Goal: Task Accomplishment & Management: Complete application form

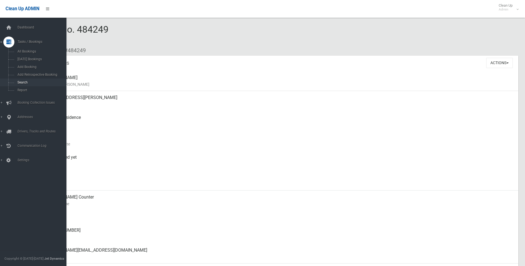
scroll to position [48, 0]
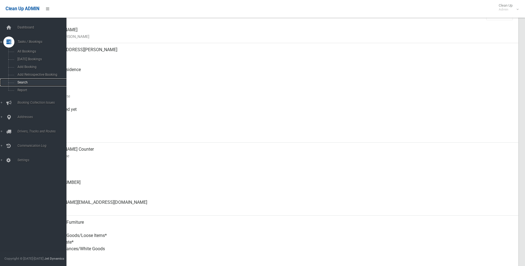
click at [25, 80] on link "Search" at bounding box center [35, 83] width 71 height 8
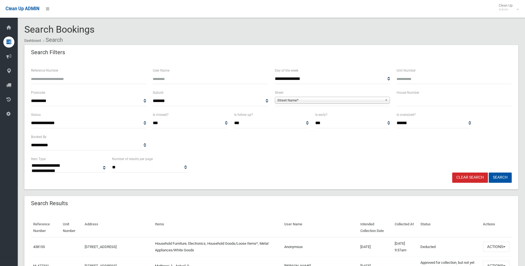
select select
click at [423, 96] on div "House Number" at bounding box center [454, 97] width 115 height 17
click at [407, 104] on input "text" at bounding box center [454, 101] width 115 height 10
type input "**"
click at [336, 102] on span "Street Name*" at bounding box center [330, 100] width 105 height 7
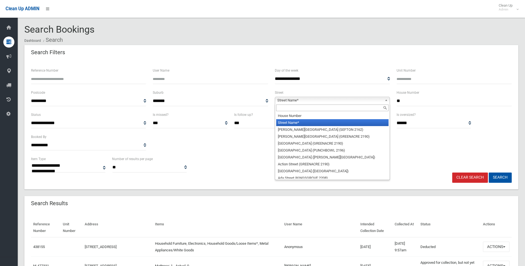
click at [295, 104] on div at bounding box center [332, 108] width 115 height 9
click at [297, 109] on input "text" at bounding box center [332, 108] width 112 height 7
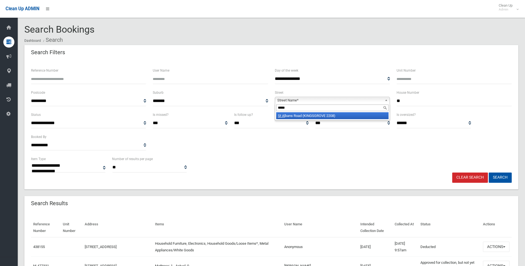
type input "*****"
click at [328, 114] on li "St Al bans Road (KINGSGROVE 2208)" at bounding box center [332, 115] width 112 height 7
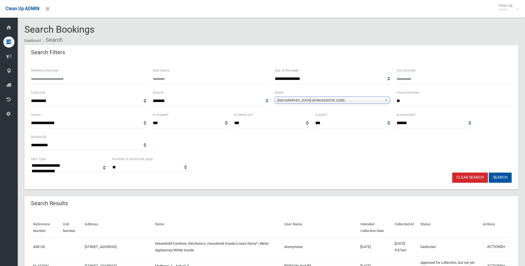
click at [499, 178] on button "Search" at bounding box center [500, 178] width 23 height 10
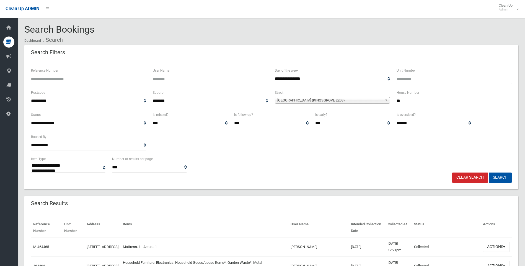
select select
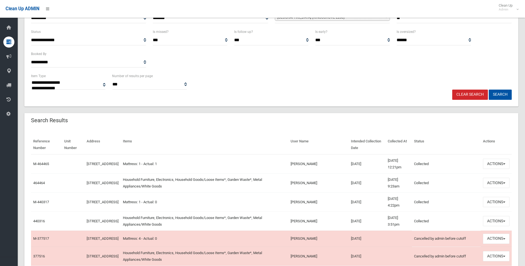
scroll to position [111, 0]
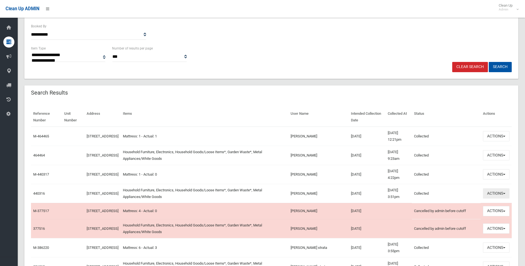
click at [498, 195] on button "Actions" at bounding box center [496, 194] width 27 height 10
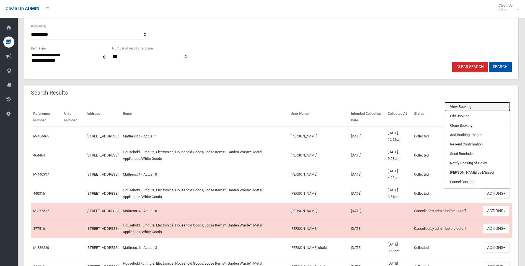
click at [454, 107] on link "View Booking" at bounding box center [478, 106] width 66 height 9
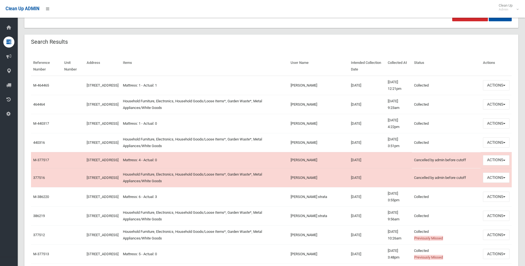
scroll to position [166, 0]
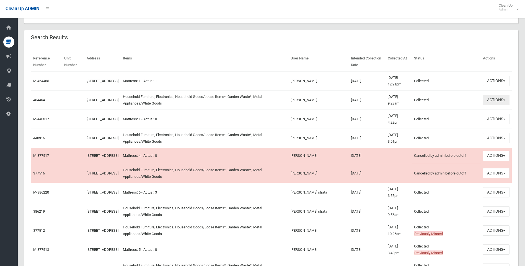
click at [504, 102] on button "Actions" at bounding box center [496, 100] width 27 height 10
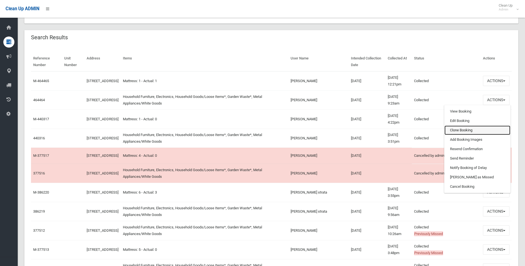
click at [461, 131] on link "Clone Booking" at bounding box center [478, 130] width 66 height 9
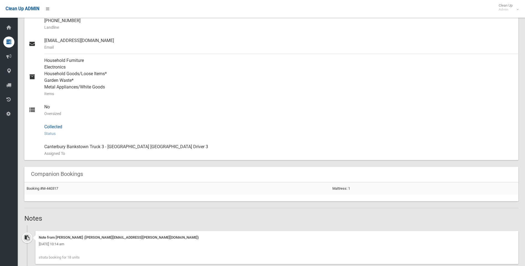
scroll to position [277, 0]
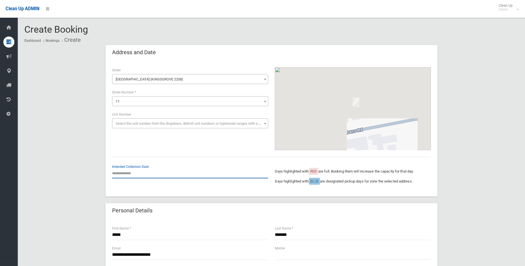
click at [144, 169] on input "text" at bounding box center [190, 173] width 156 height 10
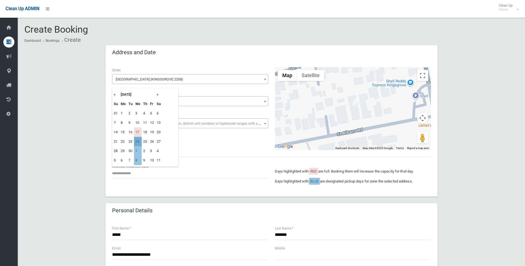
click at [139, 142] on td "24" at bounding box center [138, 141] width 8 height 9
type input "**********"
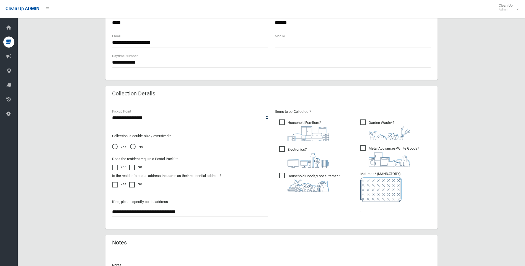
scroll to position [277, 0]
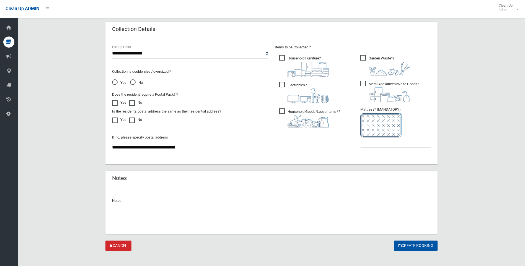
click at [143, 216] on input "text" at bounding box center [271, 217] width 319 height 10
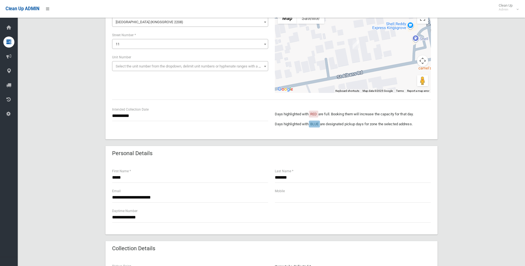
scroll to position [55, 0]
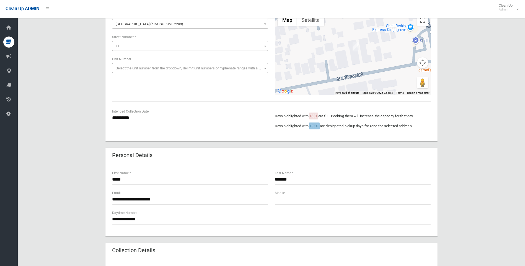
type input "********"
drag, startPoint x: 174, startPoint y: 203, endPoint x: 102, endPoint y: 203, distance: 72.0
click at [102, 203] on div "**********" at bounding box center [271, 231] width 494 height 483
click at [165, 223] on input "**********" at bounding box center [271, 220] width 319 height 10
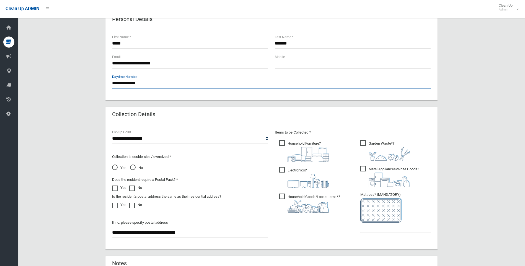
scroll to position [194, 0]
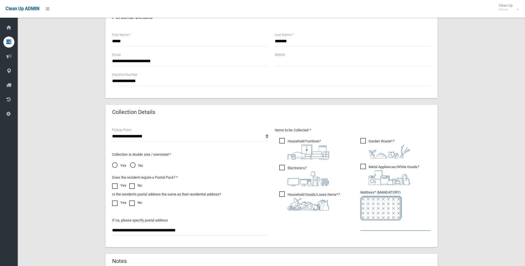
click at [392, 229] on input "text" at bounding box center [396, 226] width 71 height 10
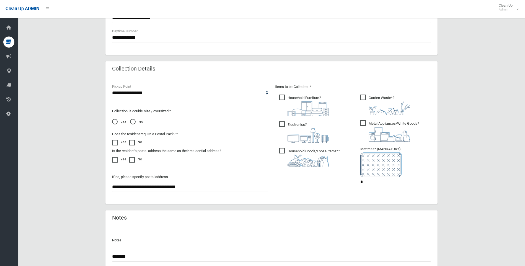
scroll to position [282, 0]
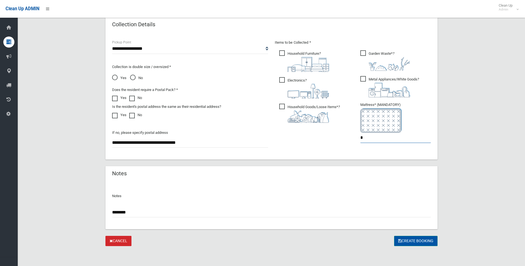
type input "*"
click at [424, 242] on button "Create Booking" at bounding box center [415, 241] width 43 height 10
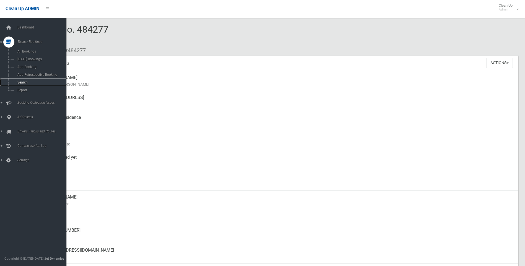
click at [33, 82] on span "Search" at bounding box center [41, 83] width 50 height 4
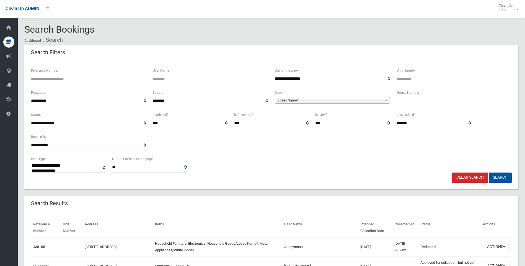
select select
type input "**"
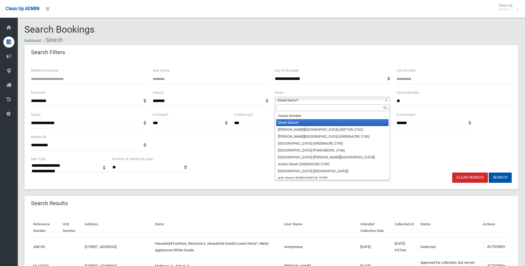
click at [359, 101] on span "Street Name*" at bounding box center [330, 100] width 105 height 7
click at [333, 109] on input "text" at bounding box center [332, 108] width 112 height 7
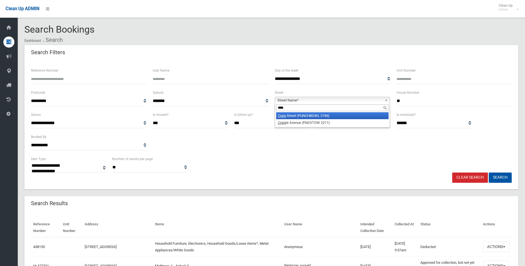
type input "****"
click at [332, 117] on li "Crai g Street (PUNCHBOWL 2196)" at bounding box center [332, 115] width 112 height 7
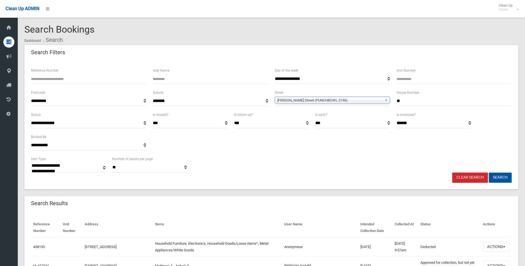
click at [499, 176] on button "Search" at bounding box center [500, 178] width 23 height 10
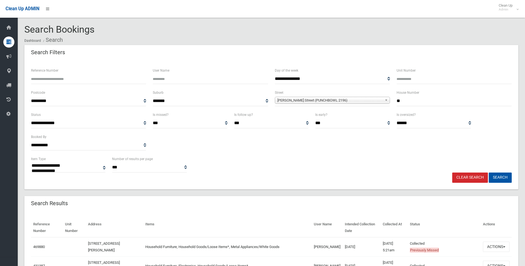
select select
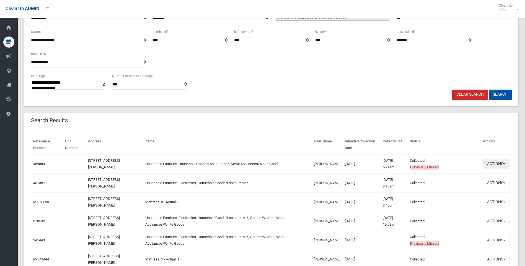
click at [488, 162] on button "Actions" at bounding box center [496, 164] width 27 height 10
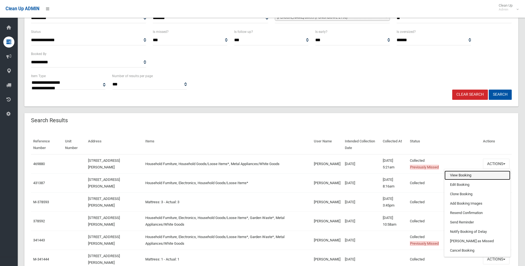
click at [465, 175] on link "View Booking" at bounding box center [478, 175] width 66 height 9
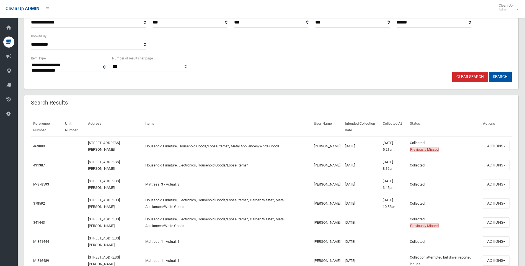
scroll to position [111, 0]
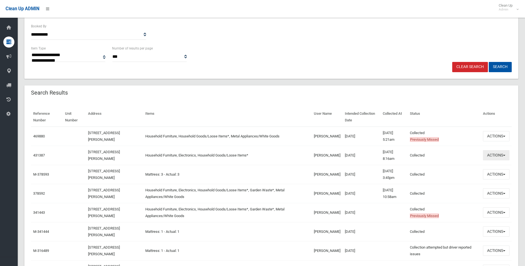
click at [493, 158] on button "Actions" at bounding box center [496, 155] width 27 height 10
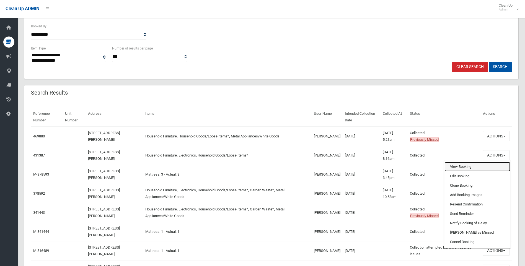
click at [479, 167] on link "View Booking" at bounding box center [478, 166] width 66 height 9
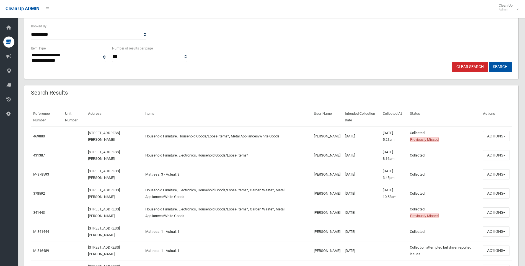
click at [266, 110] on th "Items" at bounding box center [227, 117] width 168 height 19
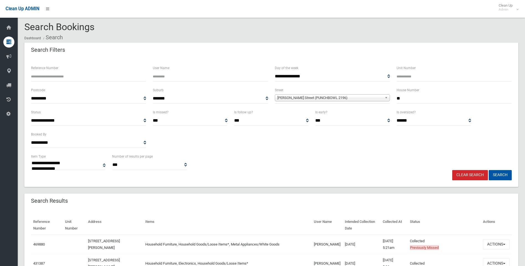
scroll to position [0, 0]
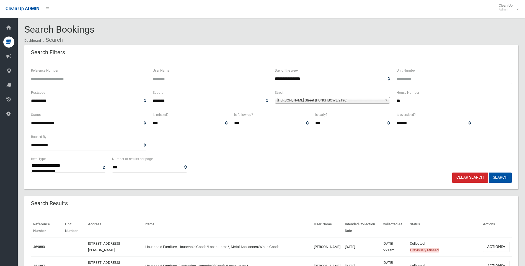
drag, startPoint x: 420, startPoint y: 101, endPoint x: 324, endPoint y: 101, distance: 96.7
click at [324, 101] on div "**********" at bounding box center [272, 100] width 488 height 22
type input "**"
click at [301, 104] on div "Craig Street (PUNCHBOWL 2196)" at bounding box center [332, 100] width 115 height 7
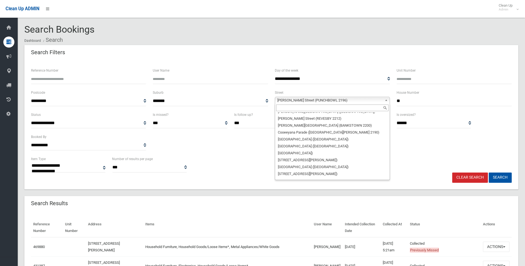
click at [287, 108] on input "text" at bounding box center [332, 108] width 112 height 7
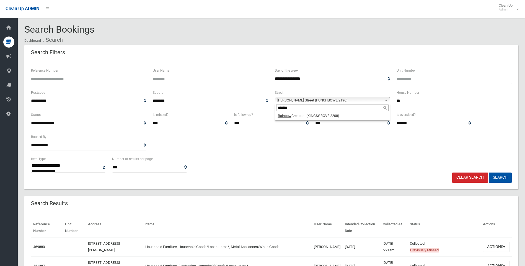
type input "*******"
click at [306, 117] on li "Rainbow Crescent (KINGSGROVE 2208)" at bounding box center [332, 115] width 112 height 7
click at [498, 175] on button "Search" at bounding box center [500, 178] width 23 height 10
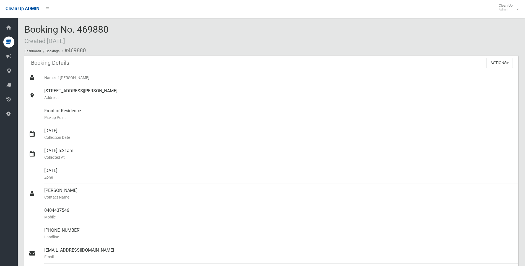
scroll to position [194, 0]
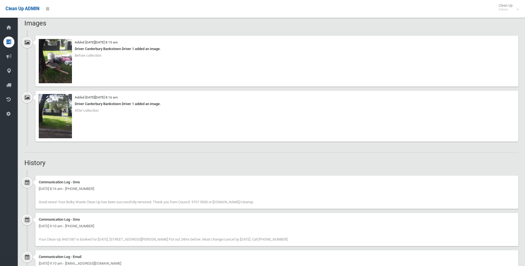
scroll to position [347, 0]
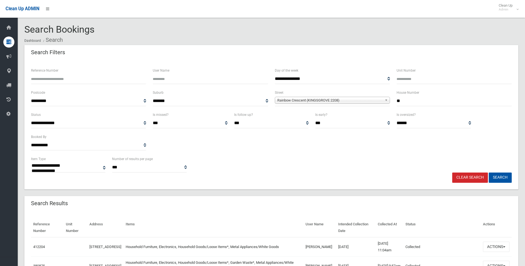
select select
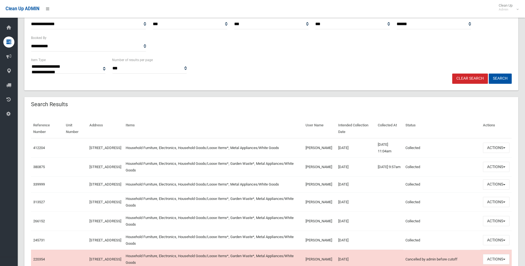
scroll to position [111, 0]
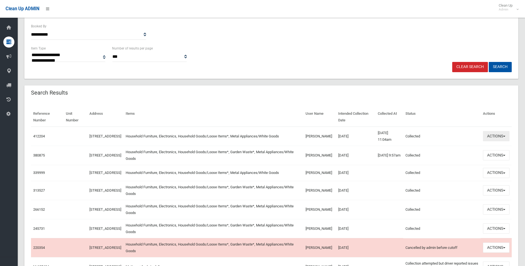
click at [496, 137] on button "Actions" at bounding box center [496, 136] width 27 height 10
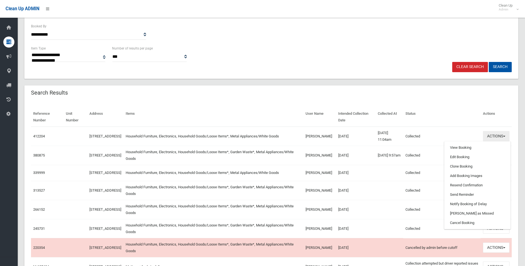
click at [492, 138] on button "Actions" at bounding box center [496, 136] width 27 height 10
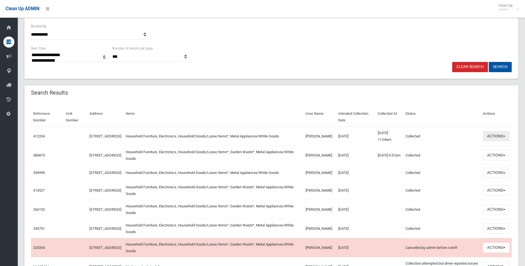
click at [486, 138] on button "Actions" at bounding box center [496, 136] width 27 height 10
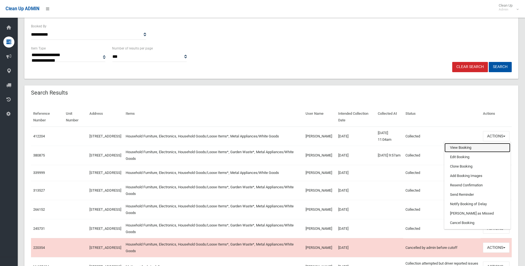
click at [482, 148] on link "View Booking" at bounding box center [478, 147] width 66 height 9
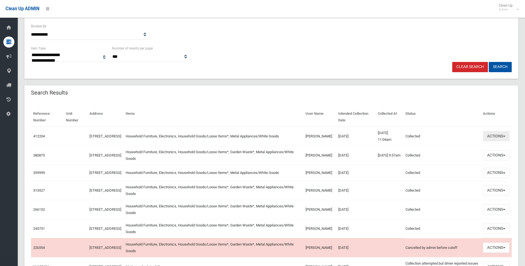
click at [502, 140] on button "Actions" at bounding box center [496, 136] width 27 height 10
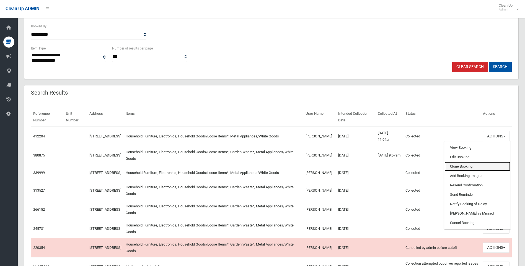
click at [479, 168] on link "Clone Booking" at bounding box center [478, 166] width 66 height 9
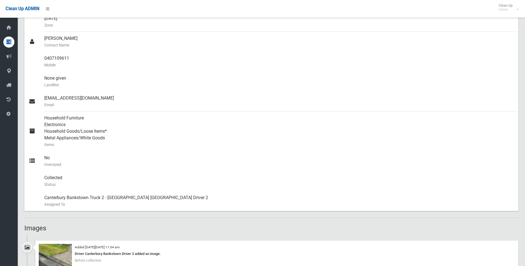
scroll to position [166, 0]
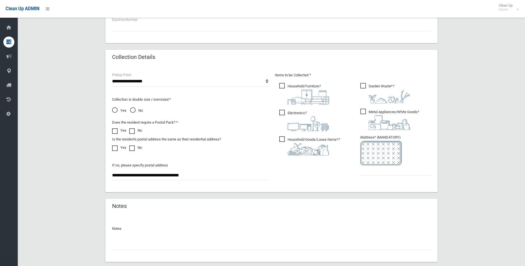
scroll to position [249, 0]
click at [379, 173] on input "text" at bounding box center [396, 170] width 71 height 10
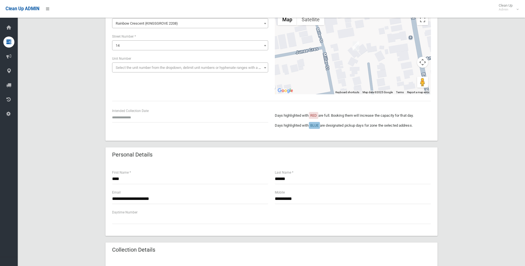
scroll to position [0, 0]
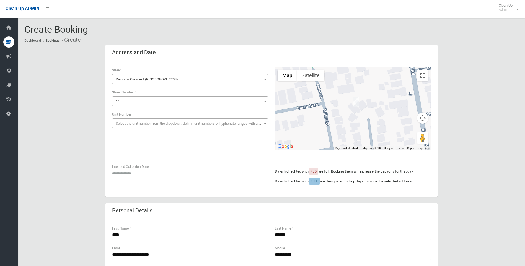
type input "*"
click at [132, 169] on input "text" at bounding box center [190, 173] width 156 height 10
click at [152, 152] on td "3" at bounding box center [152, 151] width 7 height 9
type input "**********"
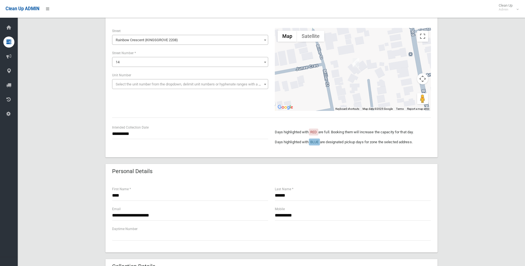
scroll to position [83, 0]
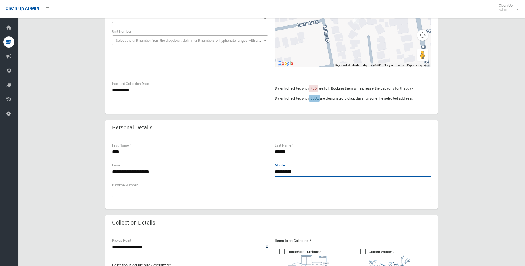
drag, startPoint x: 313, startPoint y: 175, endPoint x: 267, endPoint y: 171, distance: 46.2
click at [267, 171] on div "**********" at bounding box center [272, 173] width 326 height 20
click at [319, 176] on input "**********" at bounding box center [353, 172] width 156 height 10
drag, startPoint x: 311, startPoint y: 173, endPoint x: 251, endPoint y: 174, distance: 60.1
click at [251, 174] on div "**********" at bounding box center [272, 173] width 326 height 20
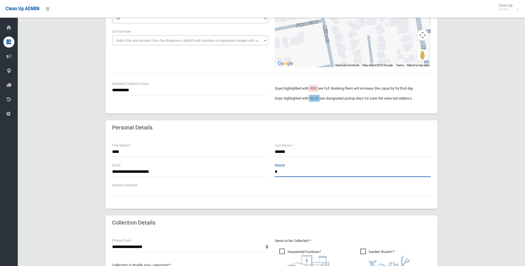
paste input "**********"
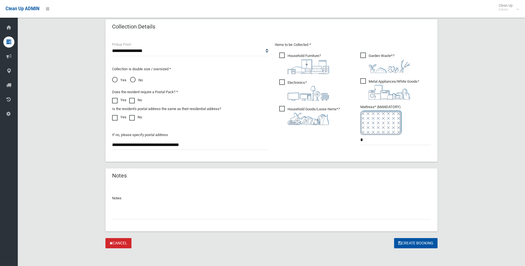
scroll to position [282, 0]
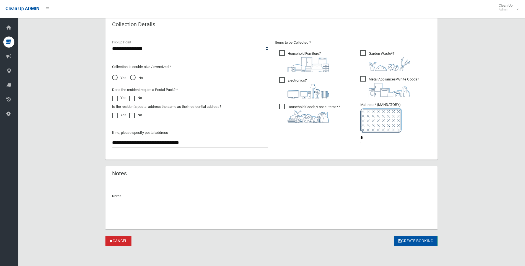
type input "**********"
click at [406, 240] on button "Create Booking" at bounding box center [415, 241] width 43 height 10
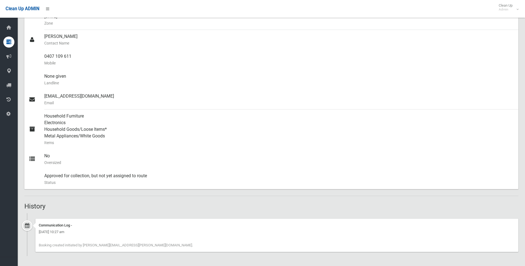
scroll to position [50, 0]
